Goal: Task Accomplishment & Management: Use online tool/utility

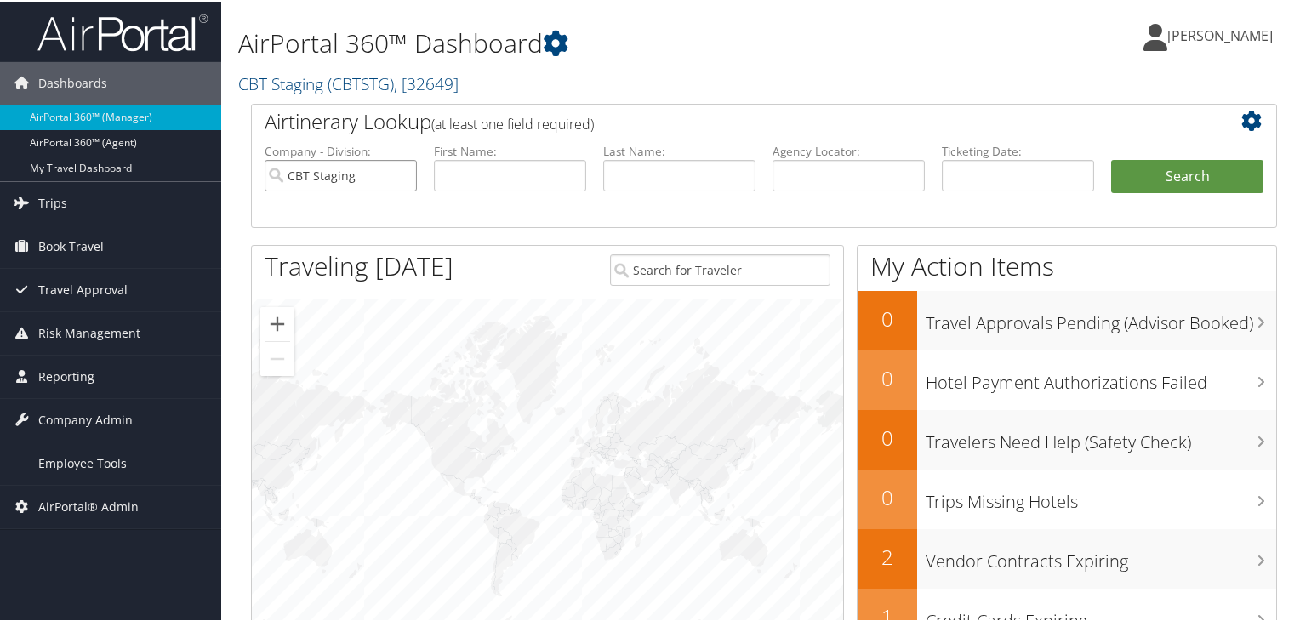
click at [400, 176] on input "CBT Staging" at bounding box center [340, 173] width 152 height 31
click at [840, 168] on input "text" at bounding box center [848, 173] width 152 height 31
paste input "CVZFR0"
type input "CVZFR0"
click at [1153, 179] on button "Search" at bounding box center [1187, 175] width 152 height 34
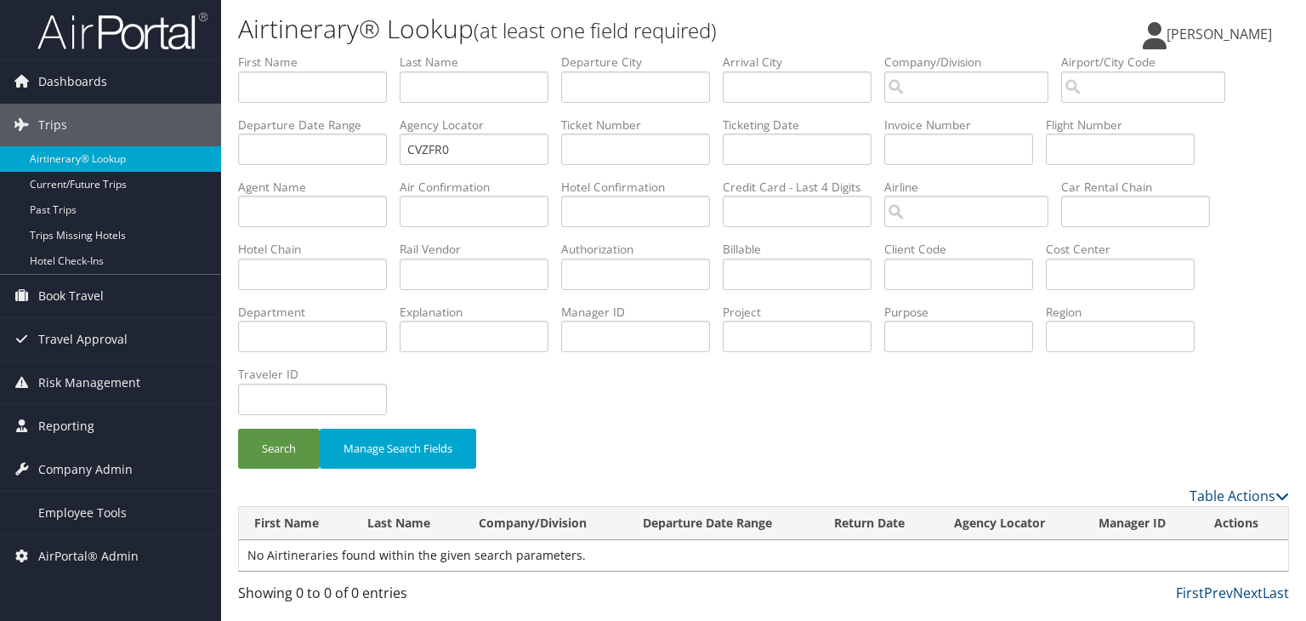
click at [696, 440] on div "Search Manage Search Fields" at bounding box center [763, 457] width 1077 height 57
click at [120, 560] on span "AirPortal® Admin" at bounding box center [88, 556] width 100 height 43
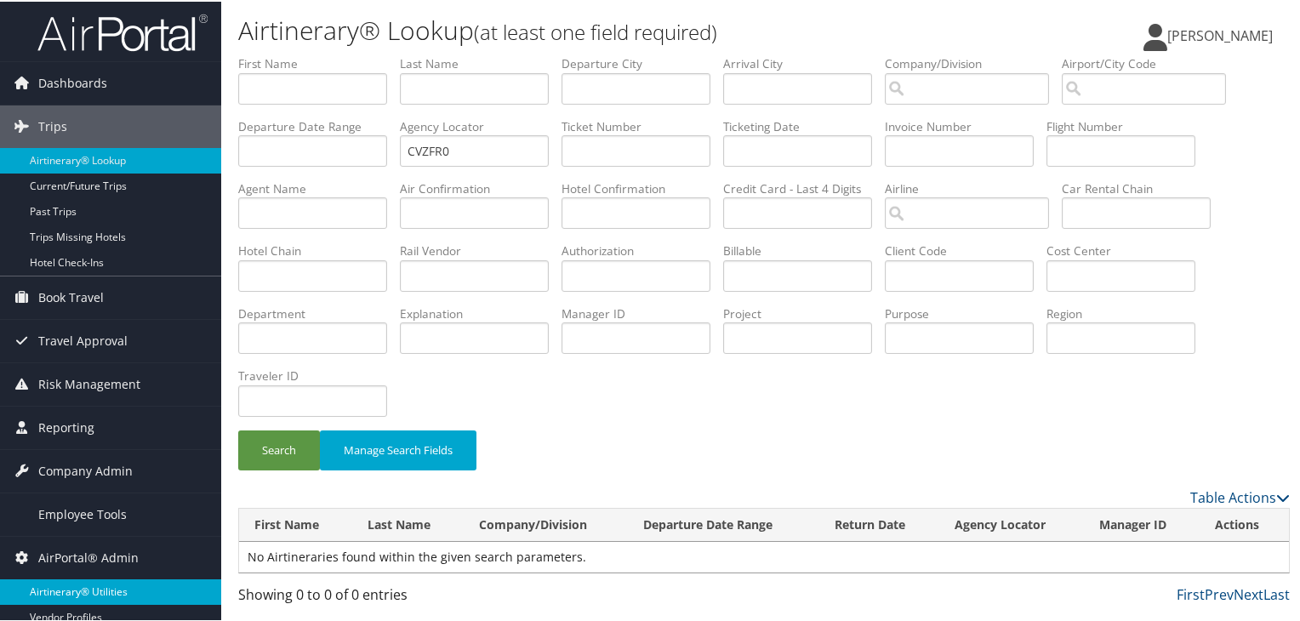
click at [115, 590] on link "Airtinerary® Utilities" at bounding box center [110, 590] width 221 height 26
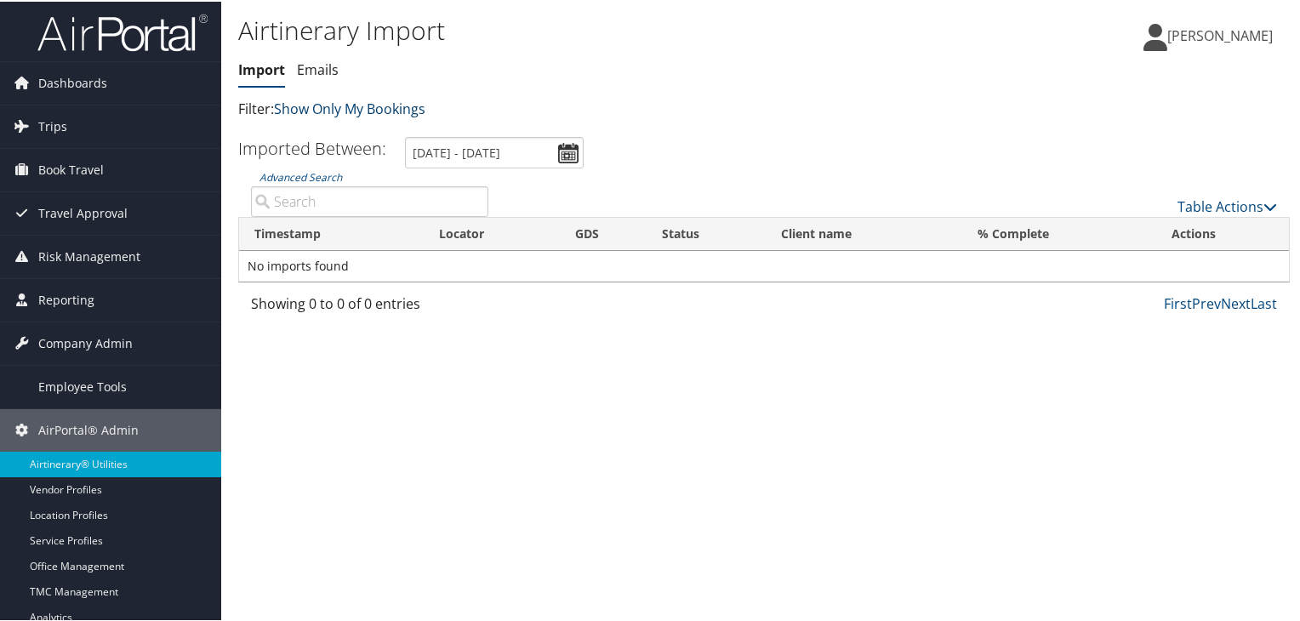
click at [348, 107] on link "Show Only My Bookings" at bounding box center [349, 107] width 151 height 19
click at [354, 132] on link "Show My TMC Bookings" at bounding box center [390, 133] width 224 height 29
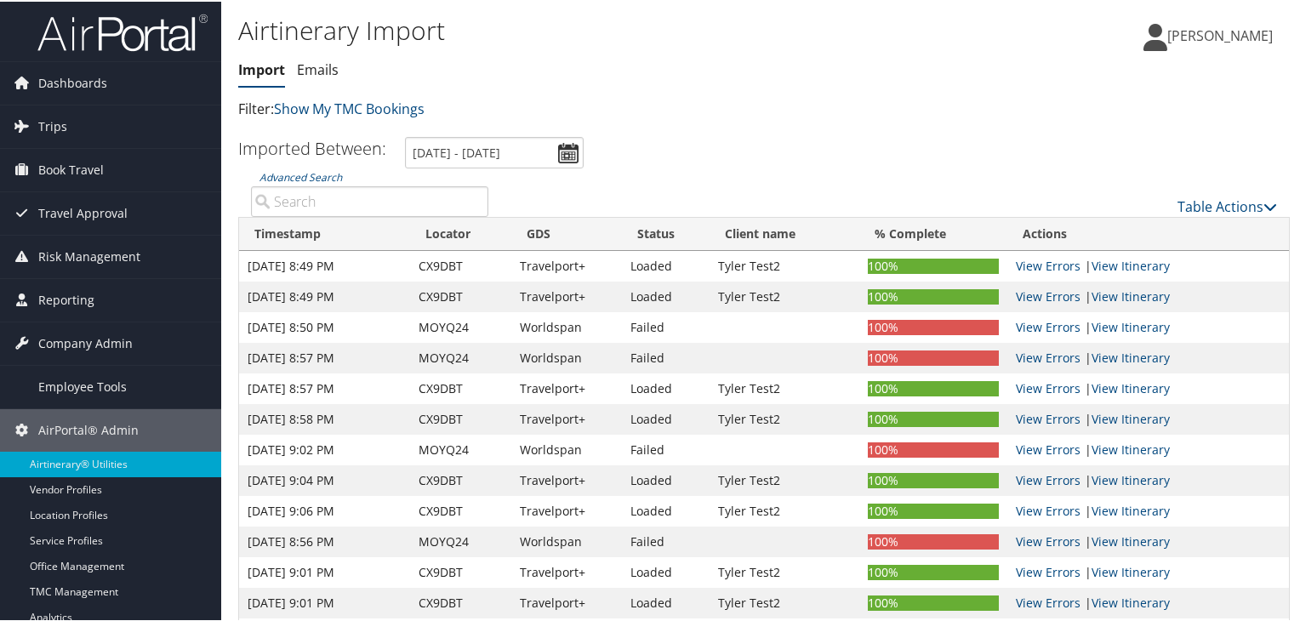
click at [321, 193] on input "Advanced Search" at bounding box center [369, 200] width 237 height 31
paste input "CVZFR0"
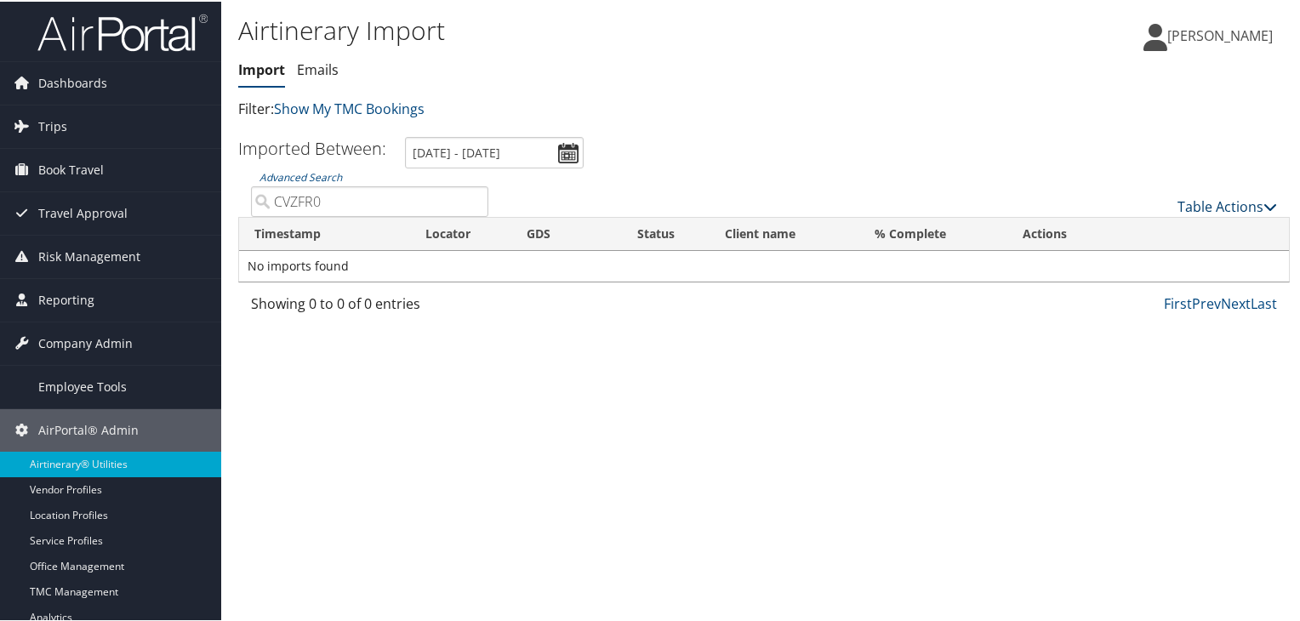
type input "CVZFR0"
click at [1201, 202] on link "Table Actions" at bounding box center [1227, 205] width 100 height 19
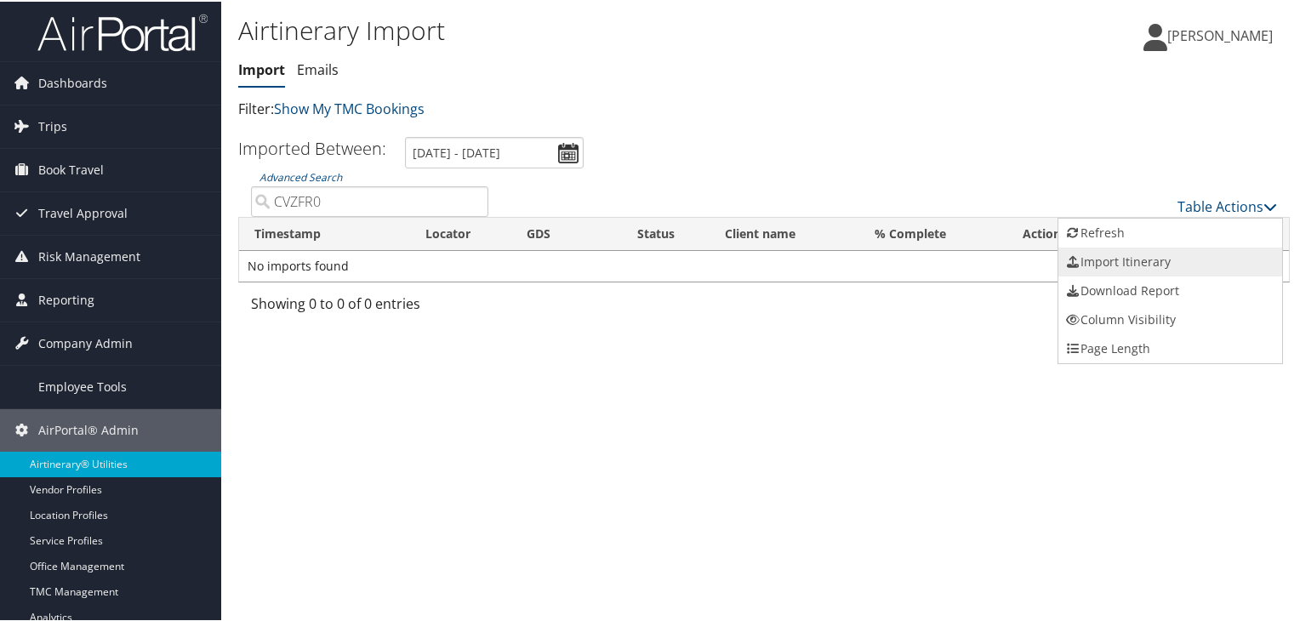
click at [1150, 269] on link "Import Itinerary" at bounding box center [1170, 260] width 224 height 29
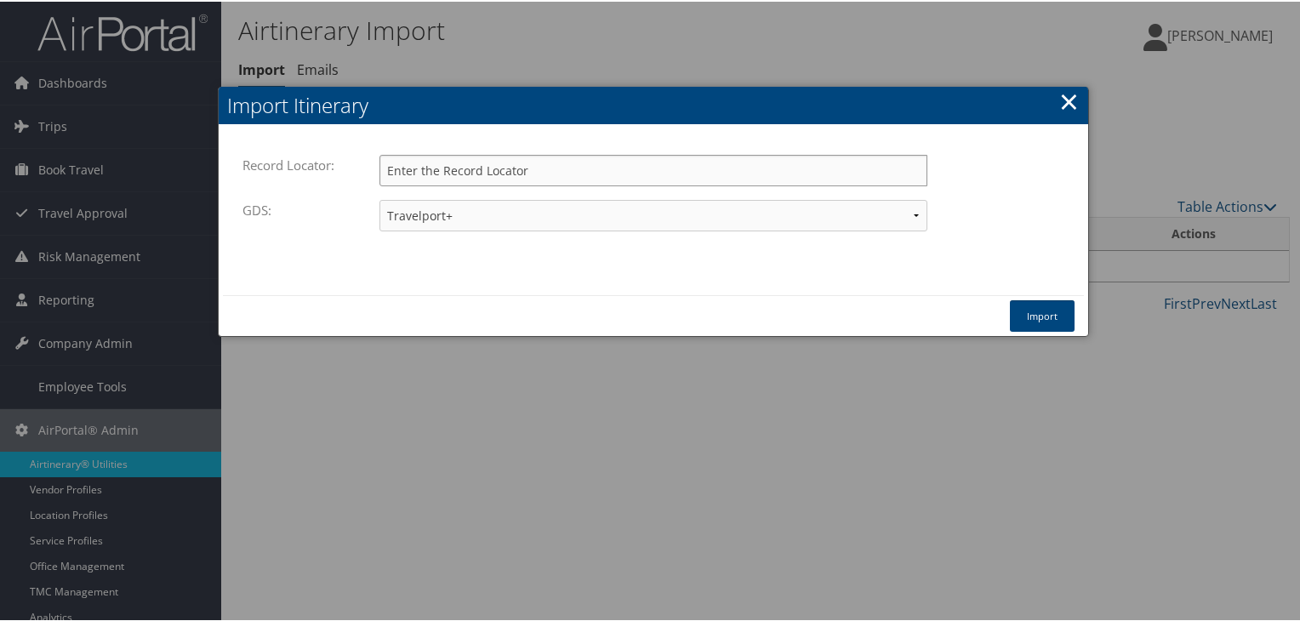
click at [434, 169] on input "Record Locator:" at bounding box center [653, 168] width 548 height 31
paste input "CVZFR0"
type input "CVZFR0"
click at [1040, 314] on button "Import" at bounding box center [1041, 314] width 65 height 31
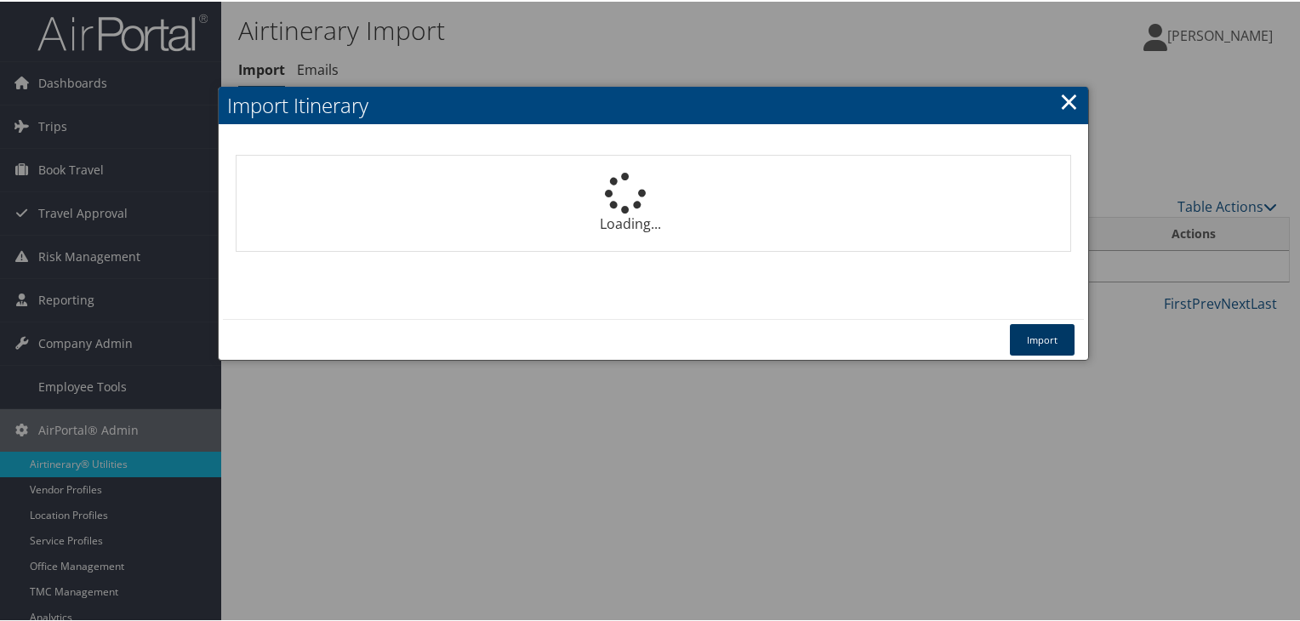
click at [1027, 335] on button "Import" at bounding box center [1041, 337] width 65 height 31
select select "1P"
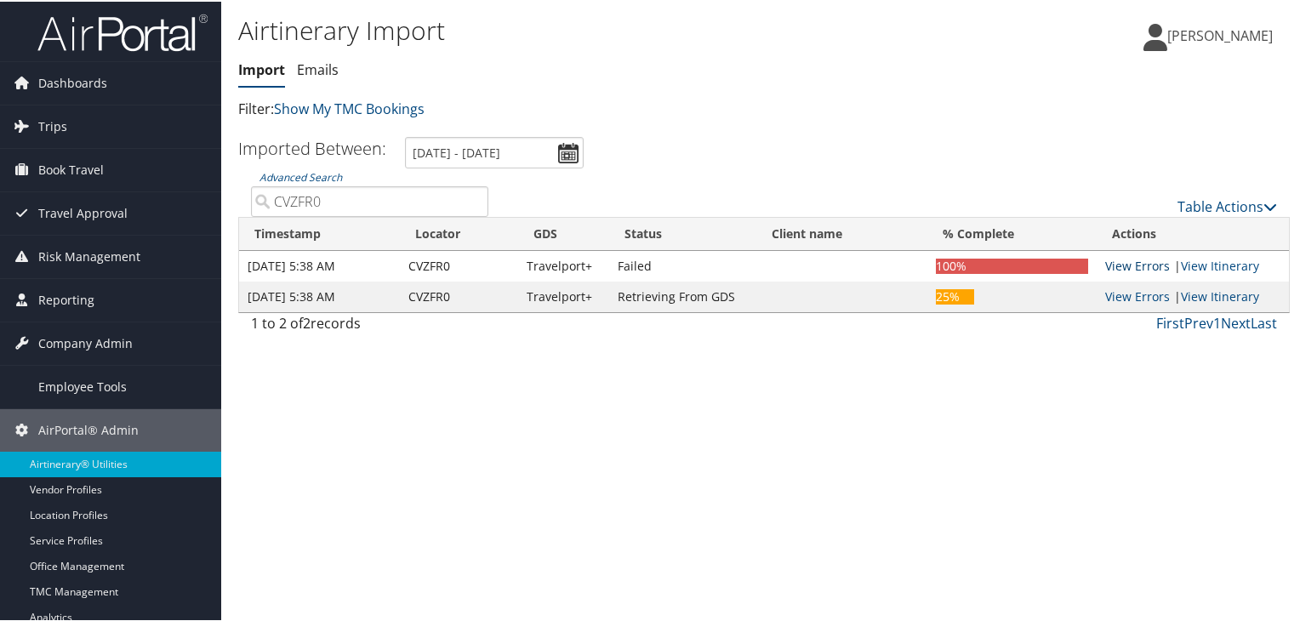
click at [1129, 261] on link "View Errors" at bounding box center [1137, 264] width 65 height 16
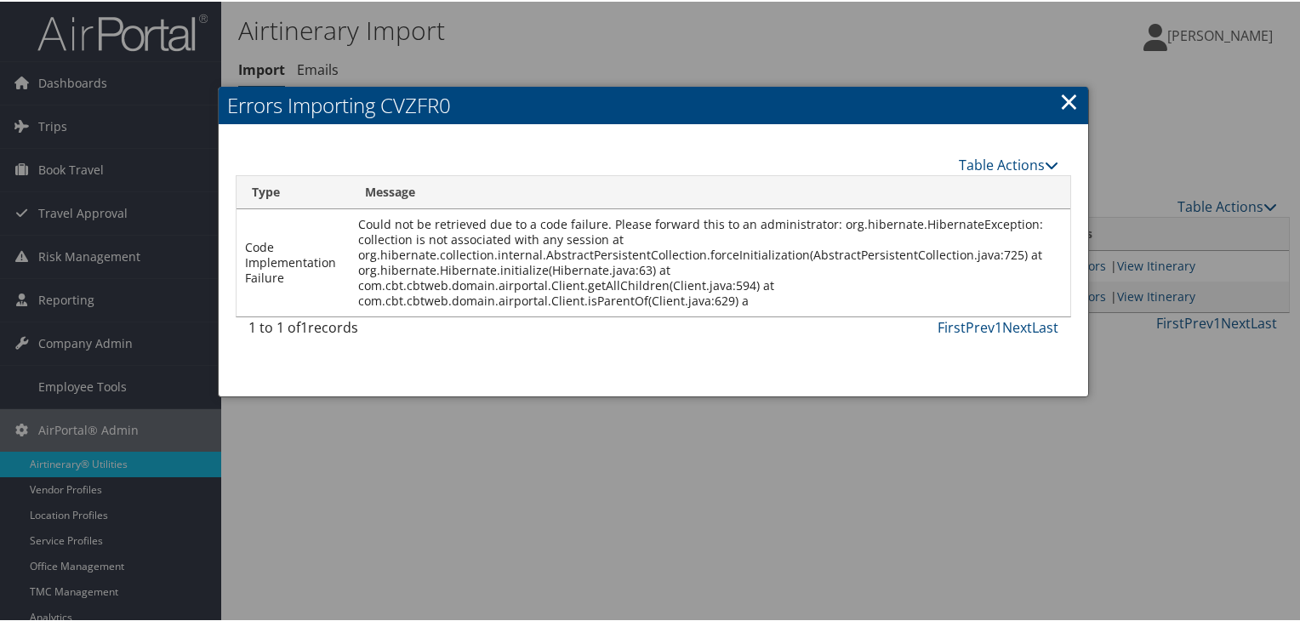
click at [1059, 97] on link "×" at bounding box center [1069, 99] width 20 height 34
